Goal: Complete application form: Complete application form

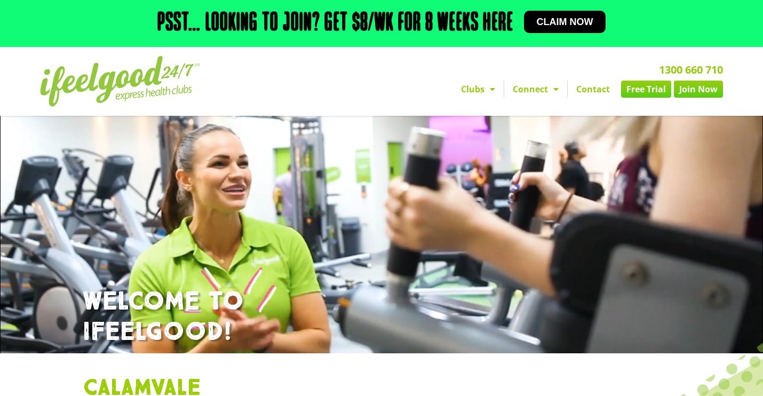
click at [697, 97] on link "Join Now" at bounding box center [698, 89] width 49 height 17
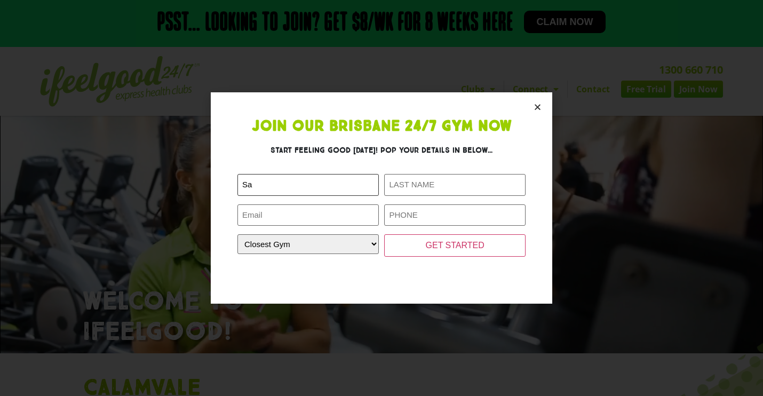
click at [282, 192] on input "Sa" at bounding box center [307, 185] width 141 height 22
type input "Safale"
type input "[PERSON_NAME]"
type input "[EMAIL_ADDRESS][DOMAIN_NAME]"
type input "04"
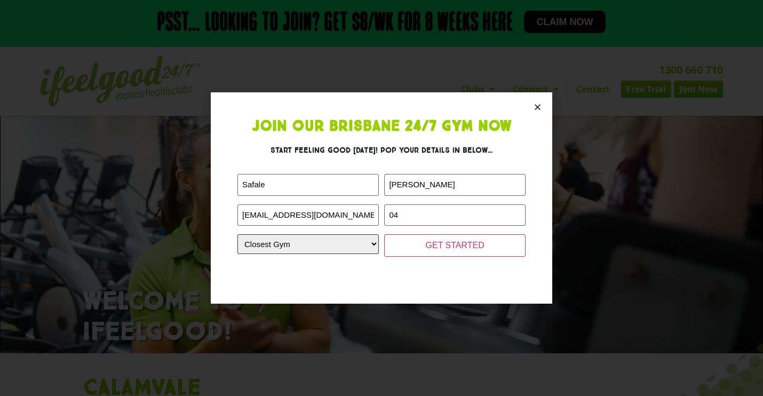
select select "Calamvale"
click at [435, 218] on input "04" at bounding box center [454, 215] width 141 height 22
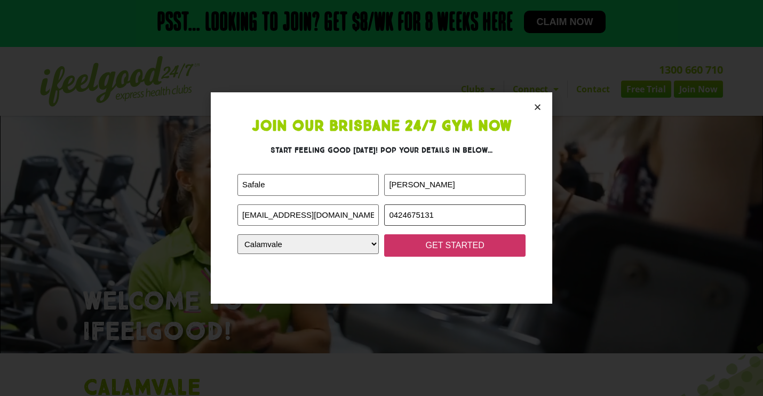
type input "0424675131"
click at [514, 248] on input "GET STARTED" at bounding box center [454, 245] width 141 height 22
click at [504, 243] on input "GET STARTED" at bounding box center [454, 245] width 141 height 22
click at [446, 245] on input "GET STARTED" at bounding box center [454, 245] width 141 height 22
click at [461, 245] on input "GET STARTED" at bounding box center [454, 245] width 141 height 22
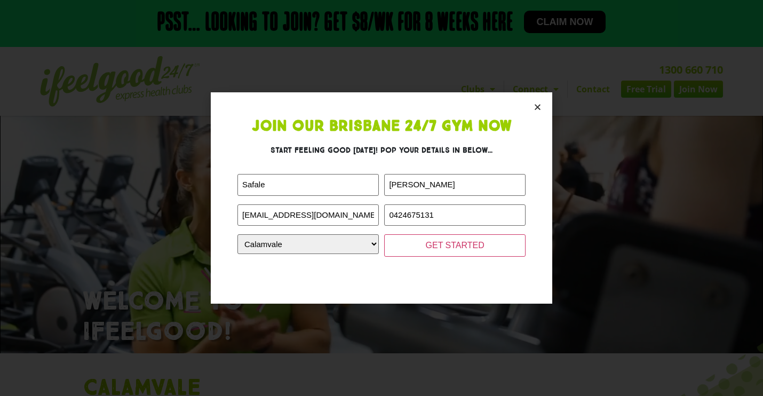
click at [366, 258] on form "First Name (Required) Safale Last Name (Required) [PERSON_NAME] Email (Required…" at bounding box center [381, 225] width 288 height 103
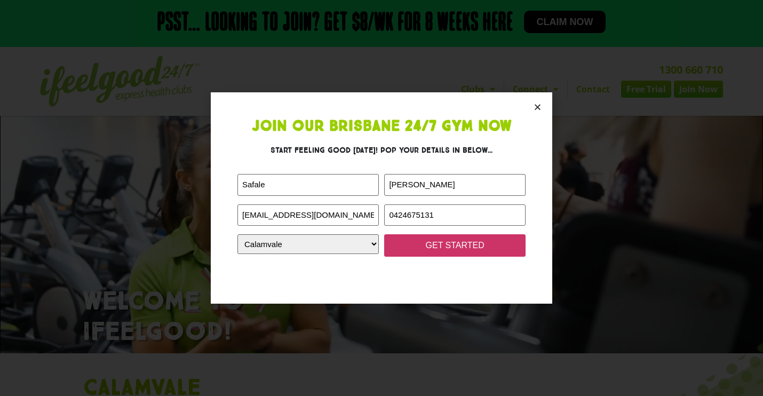
click at [434, 245] on input "GET STARTED" at bounding box center [454, 245] width 141 height 22
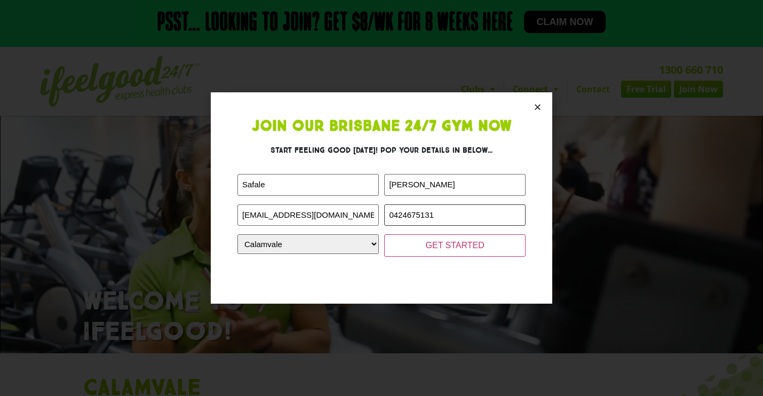
click at [445, 214] on input "0424675131" at bounding box center [454, 215] width 141 height 22
drag, startPoint x: 390, startPoint y: 216, endPoint x: 443, endPoint y: 215, distance: 53.4
click at [352, 267] on div at bounding box center [381, 268] width 288 height 17
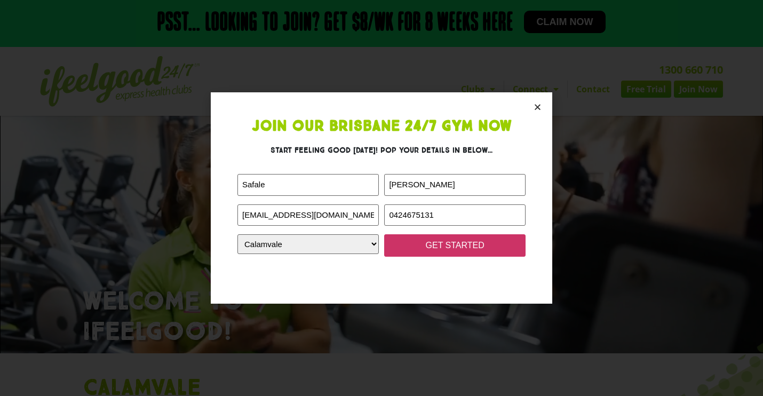
click at [442, 253] on input "GET STARTED" at bounding box center [454, 245] width 141 height 22
click at [441, 241] on input "GET STARTED" at bounding box center [454, 245] width 141 height 22
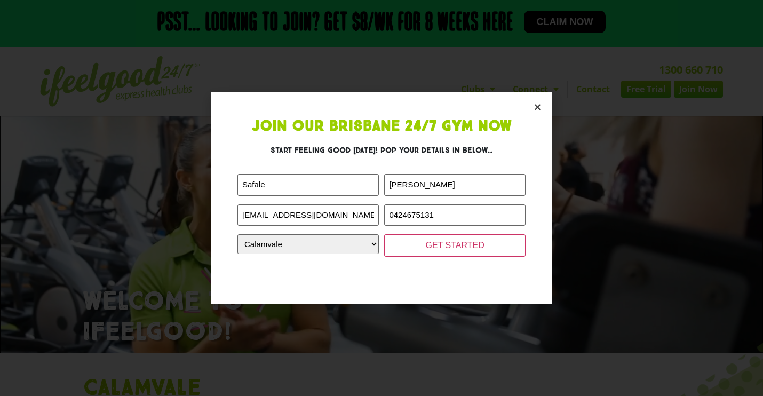
click at [537, 107] on icon "Close" at bounding box center [538, 107] width 8 height 8
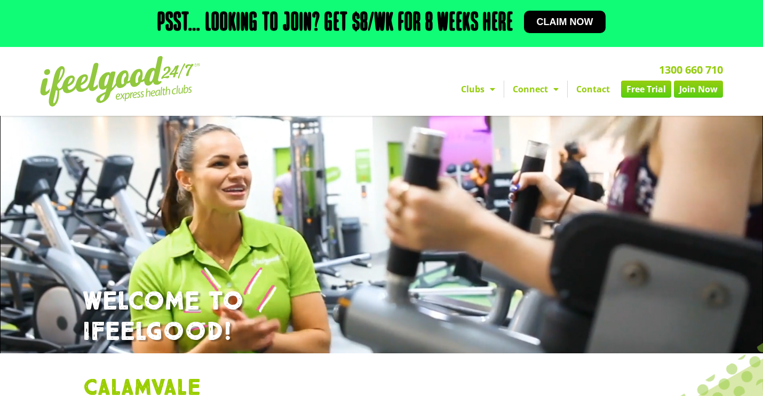
click at [706, 98] on link "Join Now" at bounding box center [698, 89] width 49 height 17
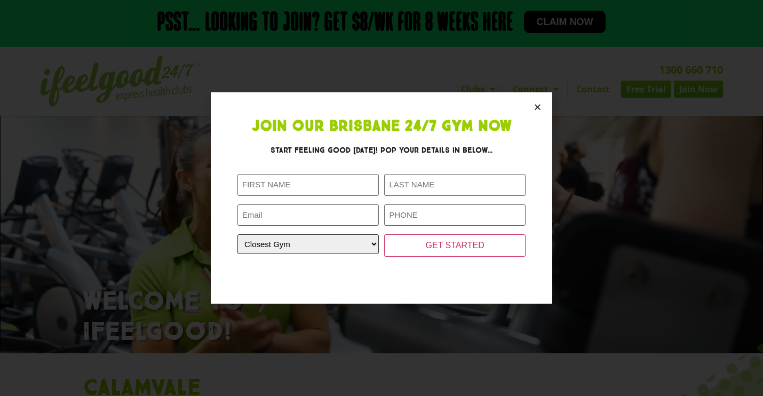
select select "Calamvale"
paste input "0424675131"
type input "0424675131"
type input "[PERSON_NAME]"
type input "Safale"
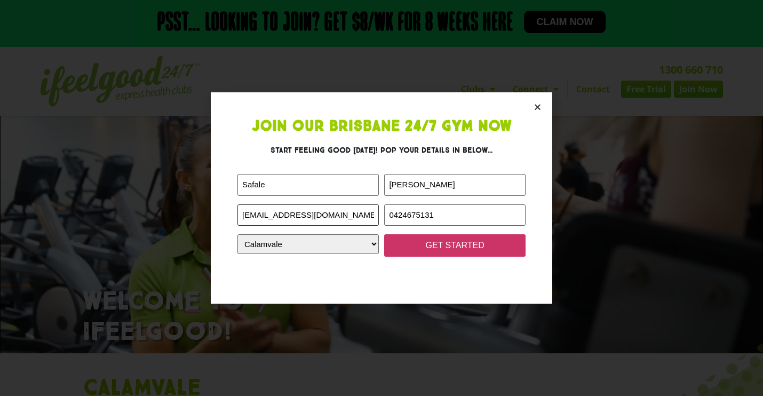
type input "[EMAIL_ADDRESS][DOMAIN_NAME]"
click at [406, 242] on input "GET STARTED" at bounding box center [454, 245] width 141 height 22
click at [443, 244] on input "GET STARTED" at bounding box center [454, 245] width 141 height 22
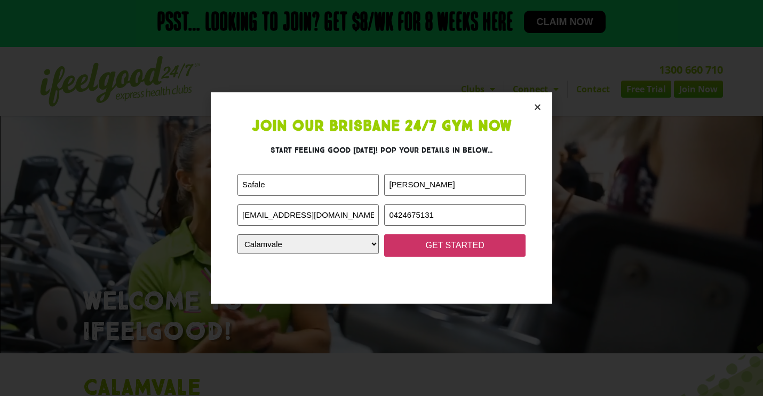
click at [437, 239] on input "GET STARTED" at bounding box center [454, 245] width 141 height 22
click at [438, 240] on input "GET STARTED" at bounding box center [454, 245] width 141 height 22
click at [439, 240] on input "GET STARTED" at bounding box center [454, 245] width 141 height 22
drag, startPoint x: 441, startPoint y: 240, endPoint x: 446, endPoint y: 247, distance: 8.3
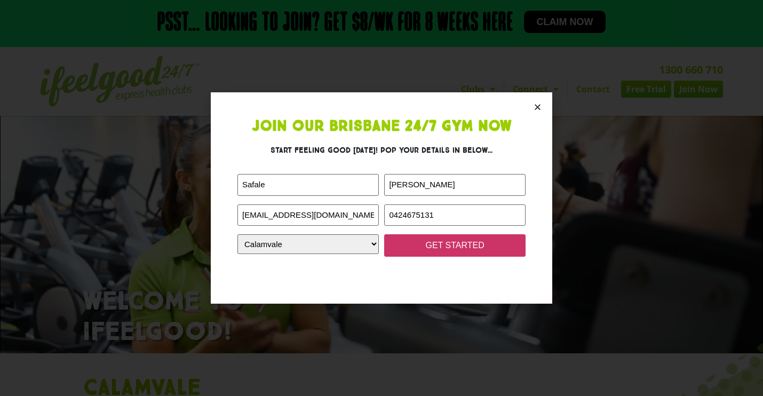
click at [446, 246] on input "GET STARTED" at bounding box center [454, 245] width 141 height 22
click at [482, 248] on input "GET STARTED" at bounding box center [454, 245] width 141 height 22
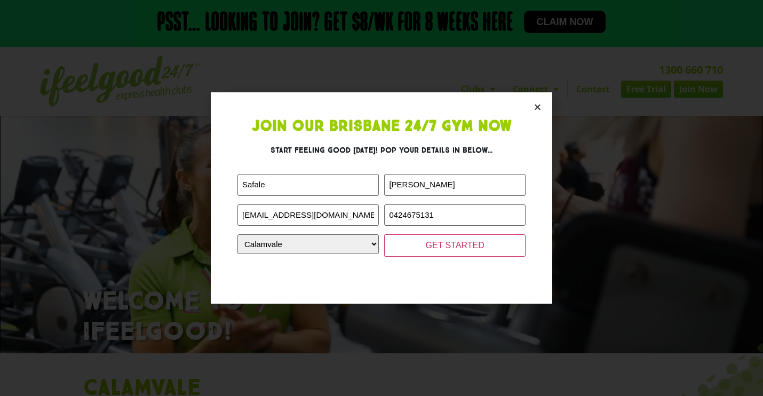
click at [536, 106] on icon "Close" at bounding box center [538, 107] width 8 height 8
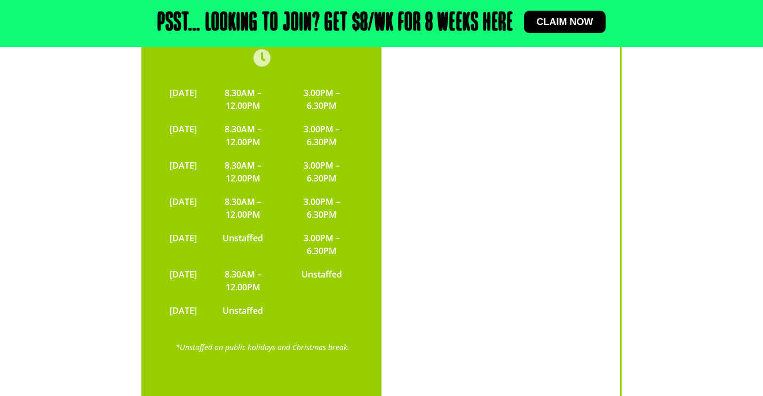
scroll to position [2646, 0]
